Goal: Information Seeking & Learning: Find specific page/section

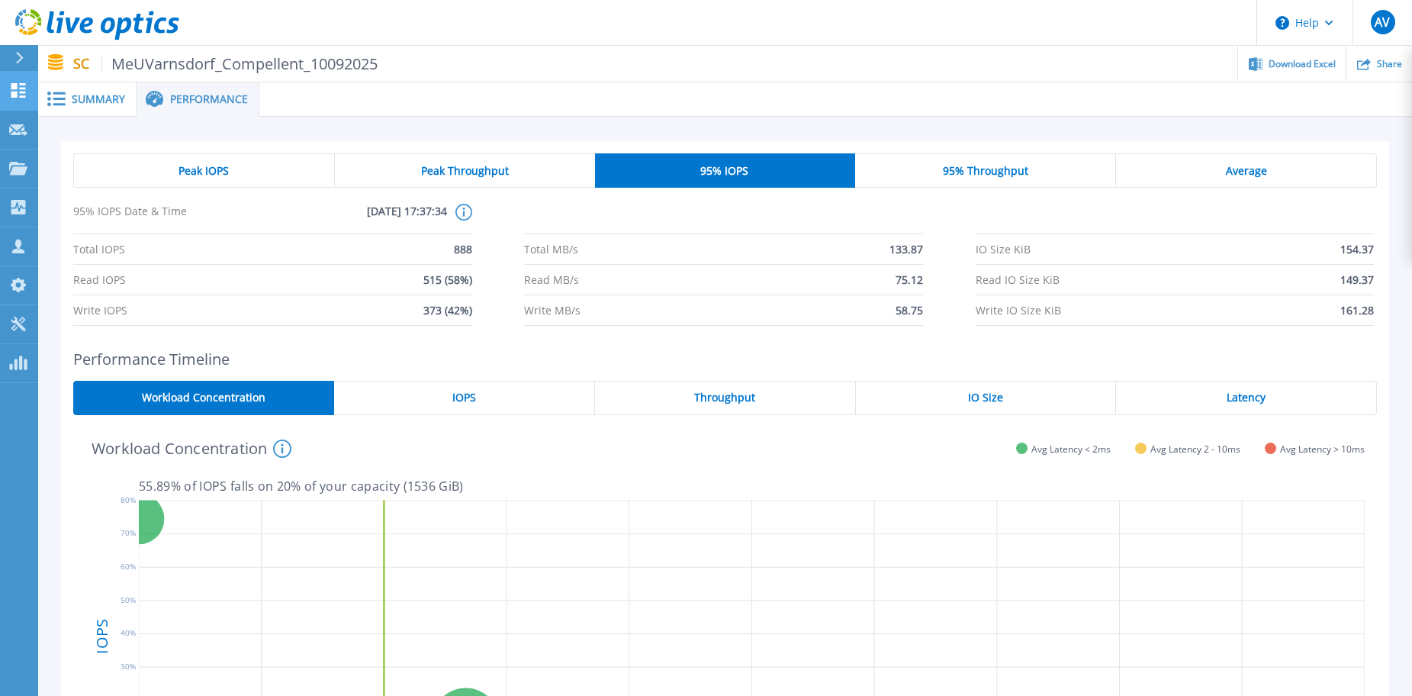
click at [17, 89] on icon at bounding box center [18, 90] width 14 height 14
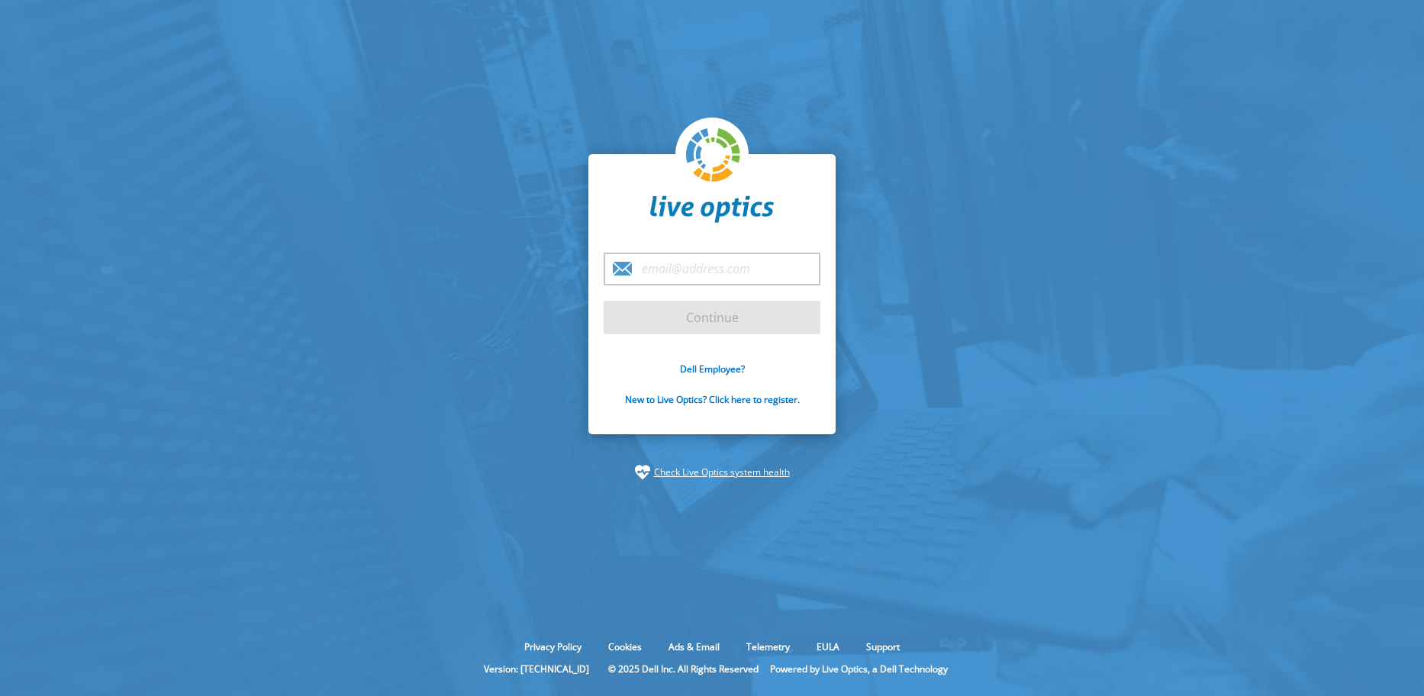
type input "[PERSON_NAME][EMAIL_ADDRESS][DOMAIN_NAME]"
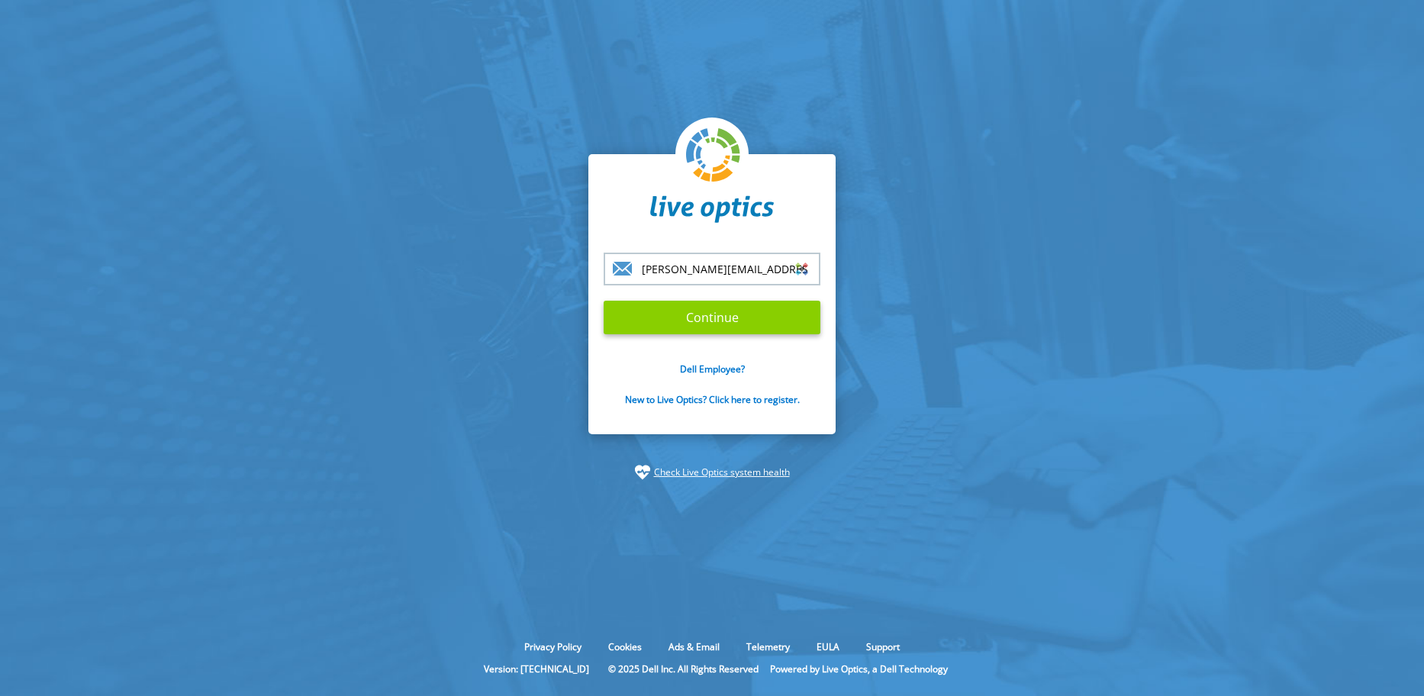
click at [686, 301] on input "Continue" at bounding box center [712, 318] width 217 height 34
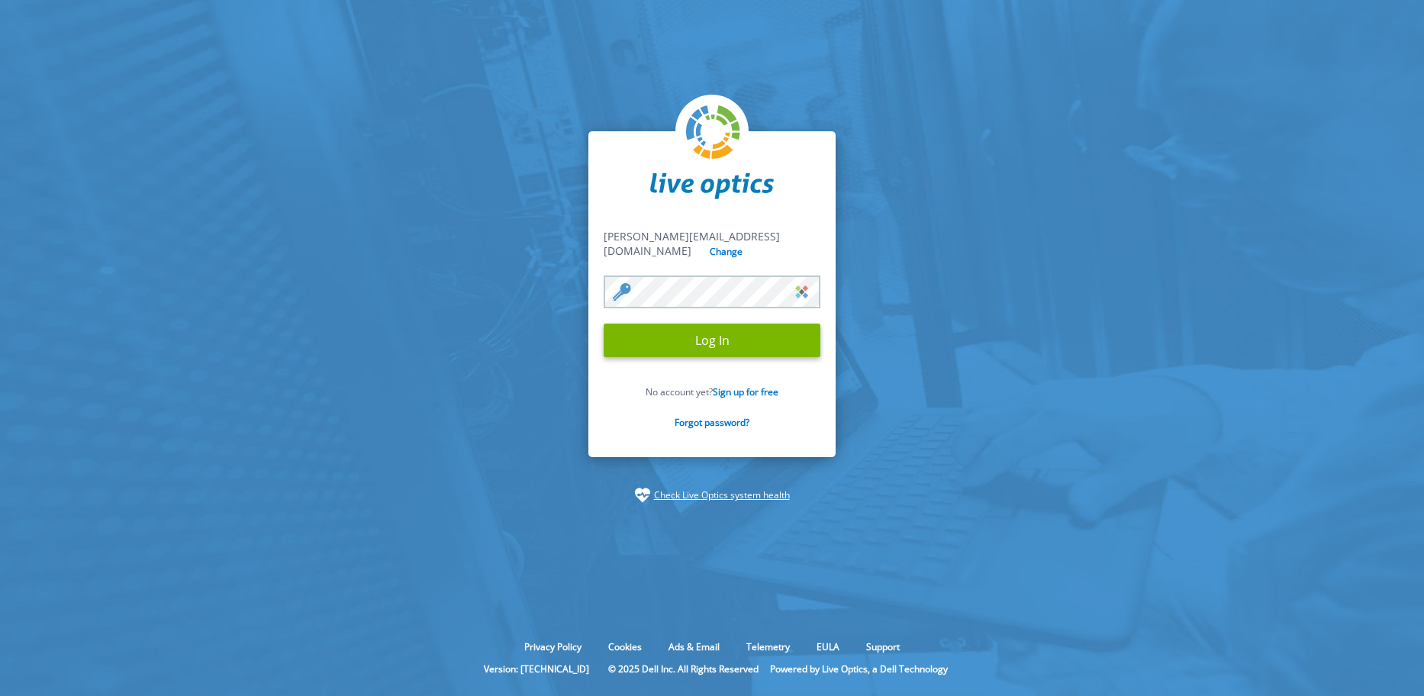
click at [690, 334] on input "Log In" at bounding box center [712, 341] width 217 height 34
click at [693, 333] on input "Log In" at bounding box center [712, 341] width 217 height 34
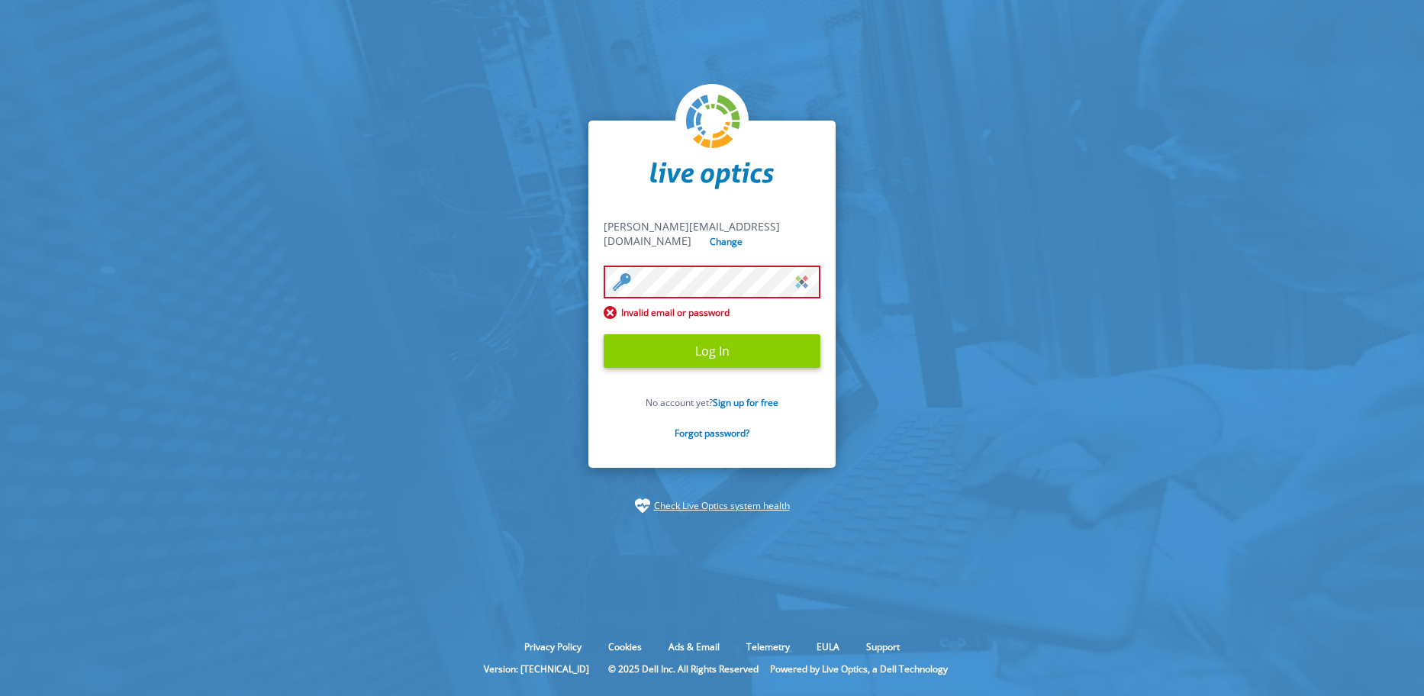
click at [689, 350] on input "Log In" at bounding box center [712, 351] width 217 height 34
click at [711, 343] on input "Log In" at bounding box center [712, 351] width 217 height 34
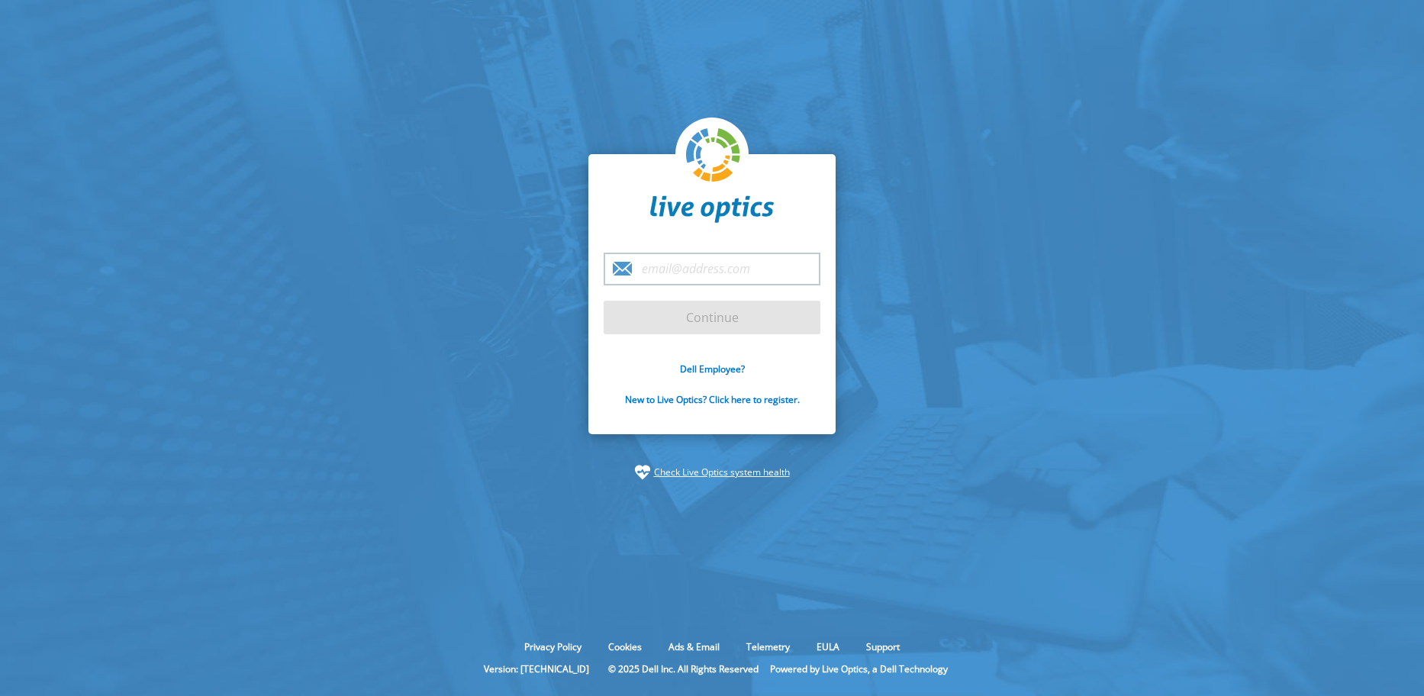
type input "[PERSON_NAME][EMAIL_ADDRESS][DOMAIN_NAME]"
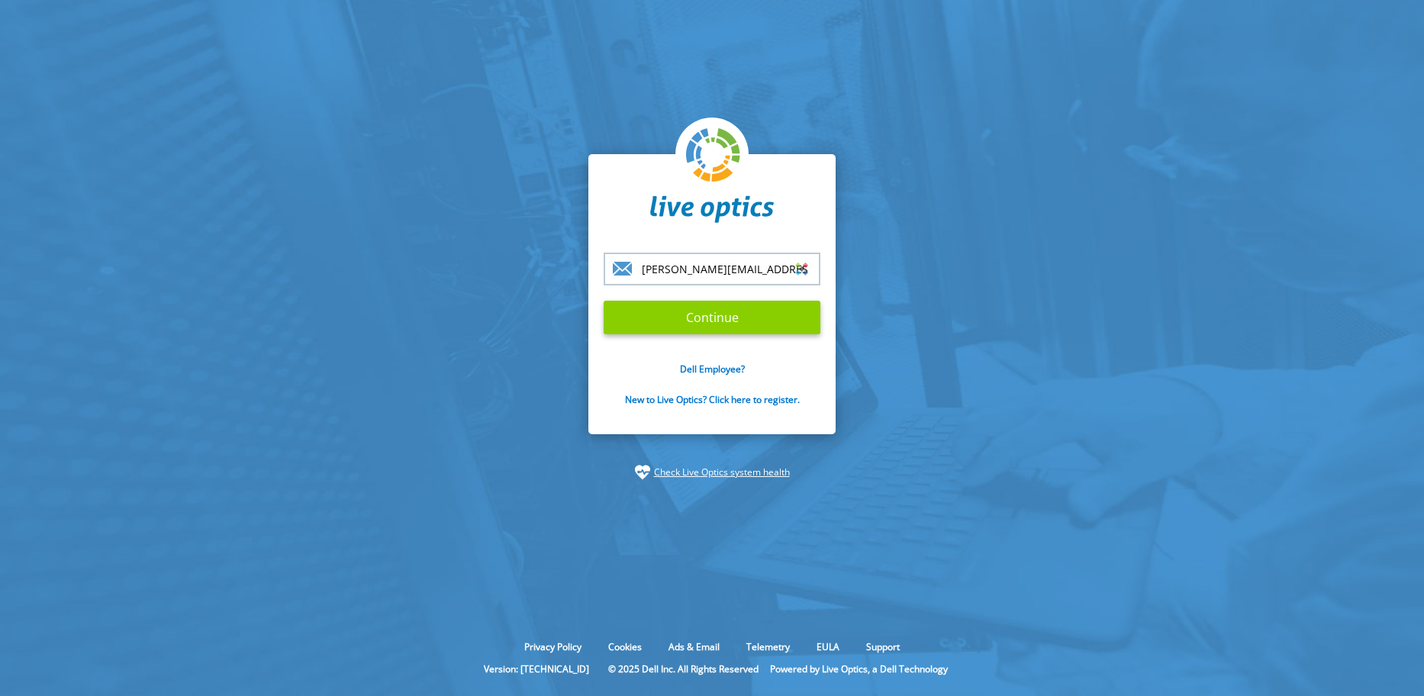
click at [668, 325] on input "Continue" at bounding box center [712, 318] width 217 height 34
click at [698, 323] on input "Continue" at bounding box center [712, 318] width 217 height 34
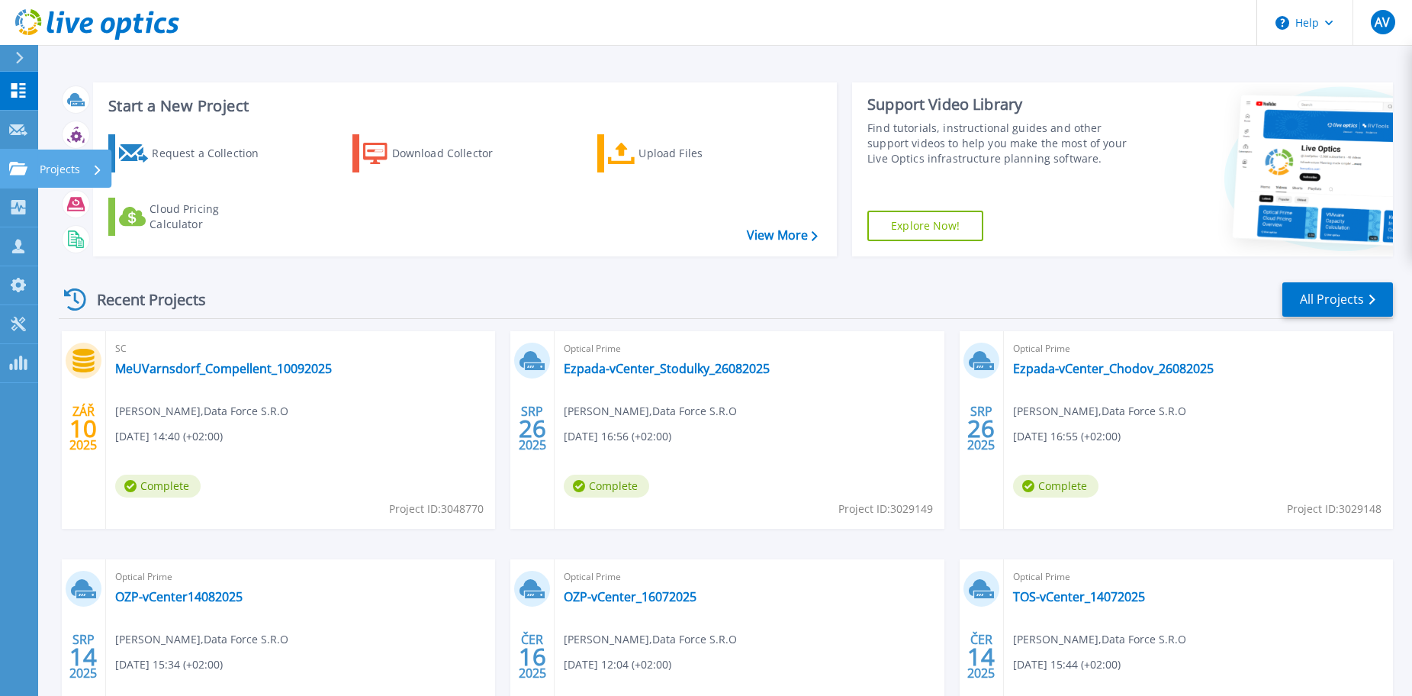
click at [37, 169] on div "Projects" at bounding box center [74, 169] width 74 height 38
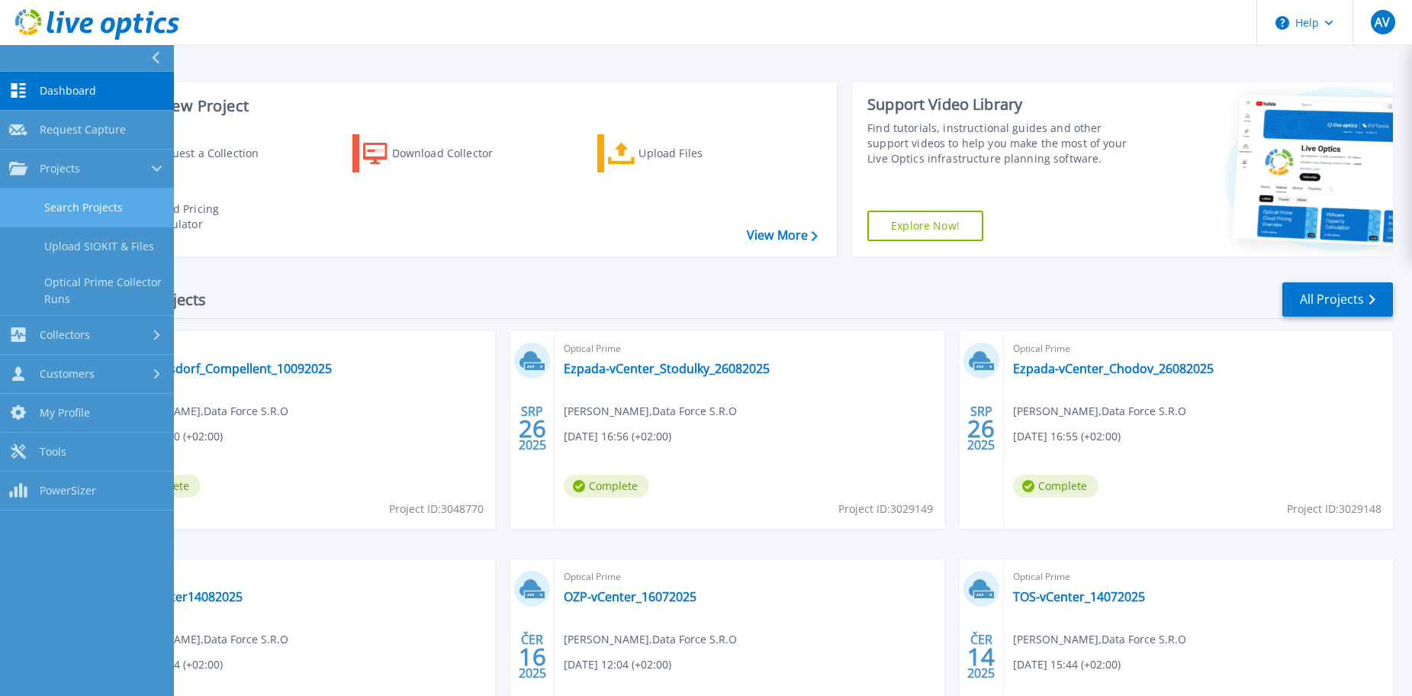
click at [48, 201] on link "Search Projects" at bounding box center [87, 207] width 174 height 39
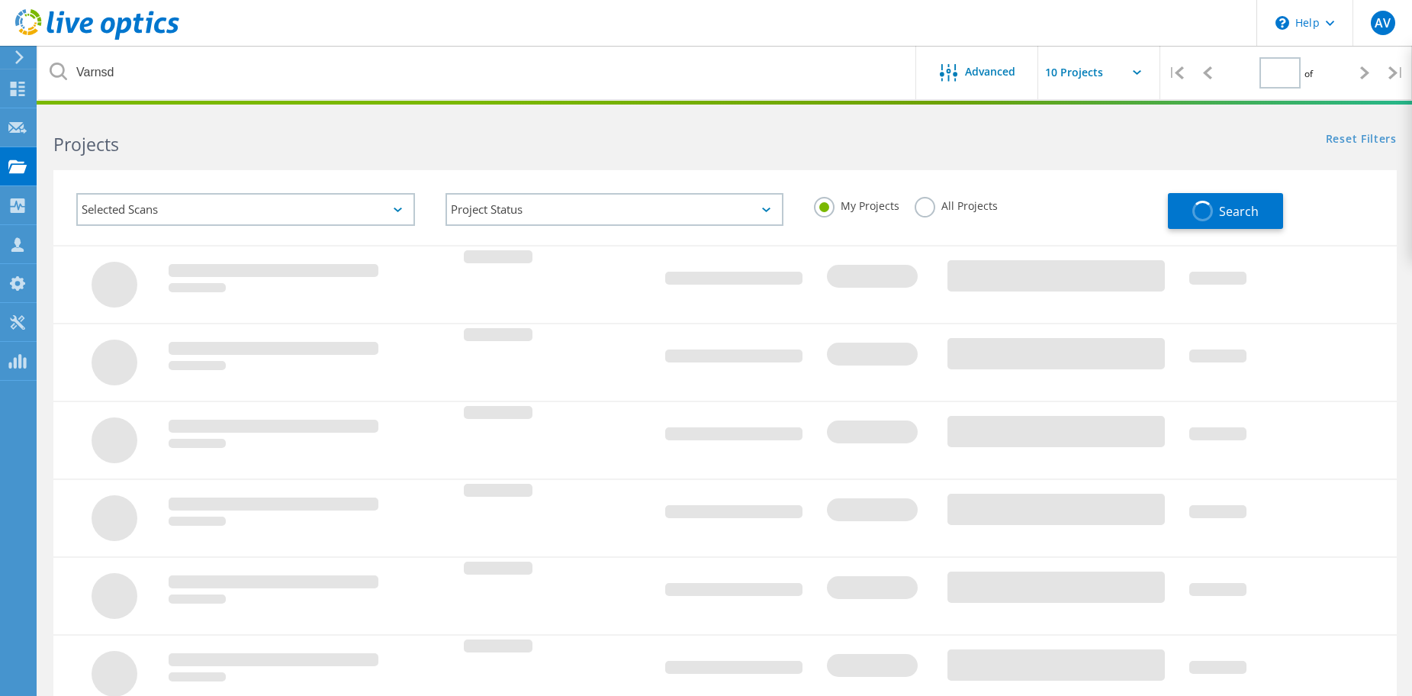
type input "1"
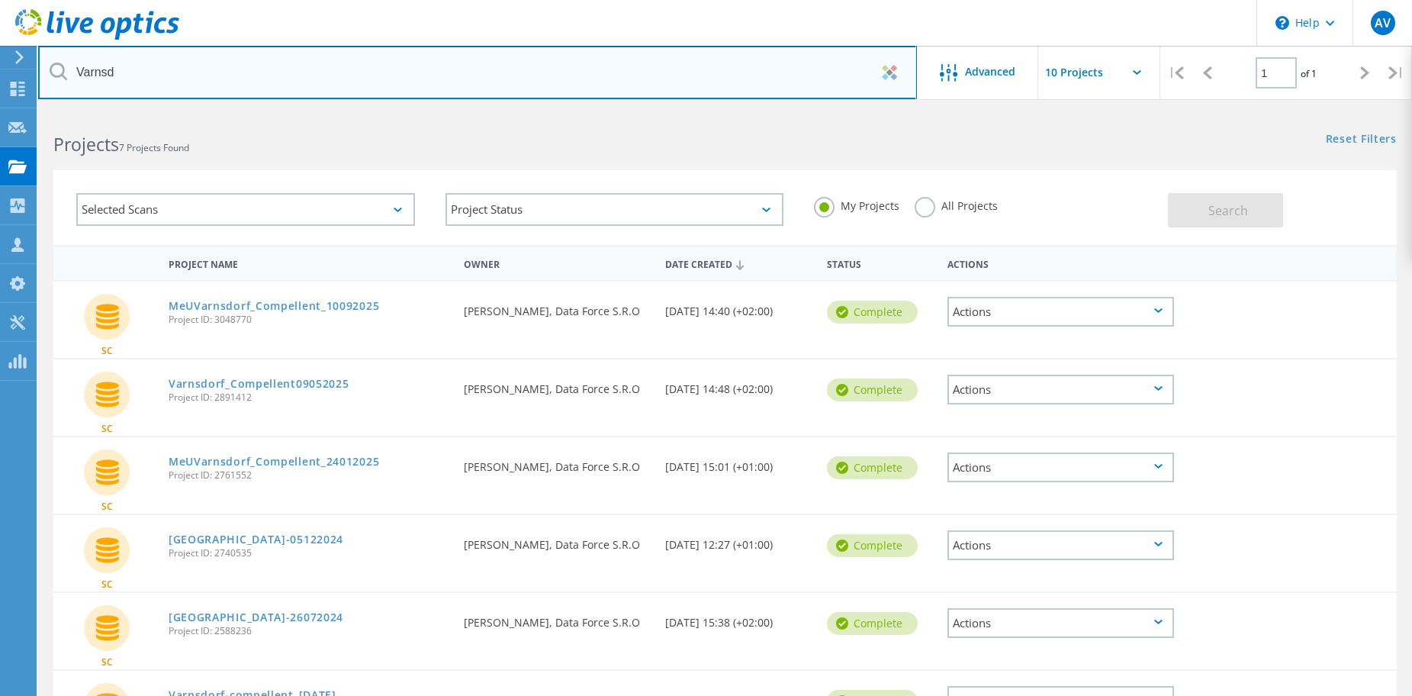
click at [259, 86] on input "Varnsd" at bounding box center [477, 72] width 879 height 53
type input "GECO"
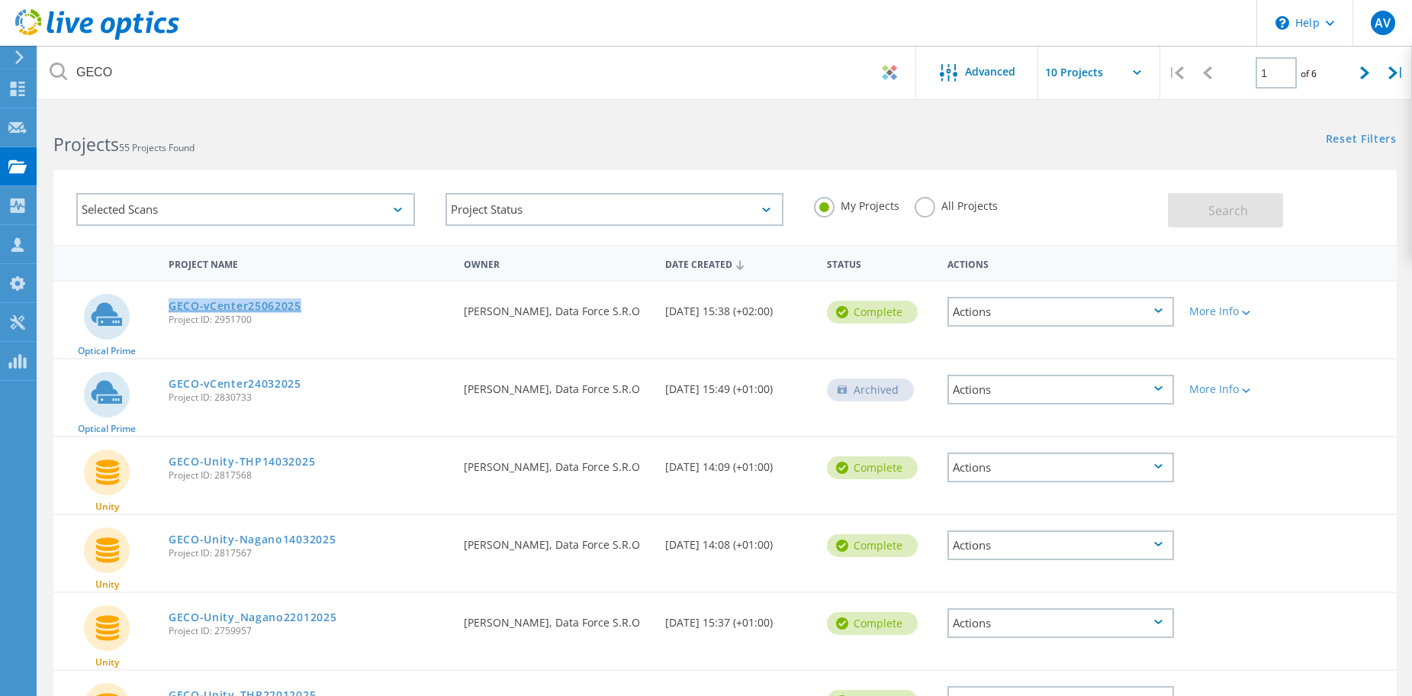
drag, startPoint x: 301, startPoint y: 304, endPoint x: 172, endPoint y: 306, distance: 129.0
copy link "GECO-vCenter25062025"
